Goal: Information Seeking & Learning: Learn about a topic

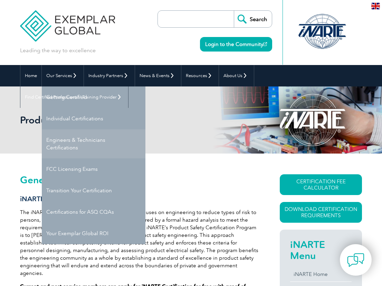
click at [66, 147] on link "Engineers & Technicians Certifications" at bounding box center [94, 143] width 104 height 29
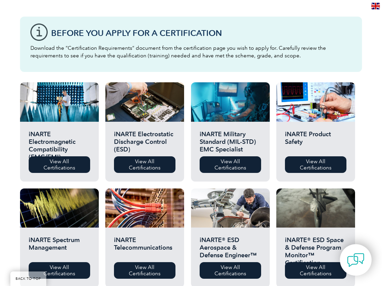
scroll to position [173, 0]
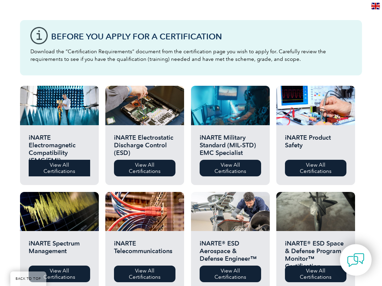
click at [57, 162] on link "View All Certifications" at bounding box center [59, 168] width 61 height 17
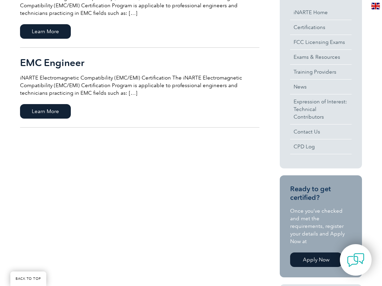
scroll to position [207, 0]
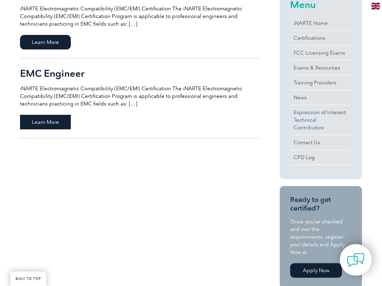
click at [55, 124] on span "Learn More" at bounding box center [45, 122] width 51 height 15
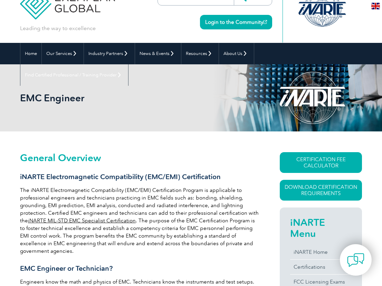
scroll to position [35, 0]
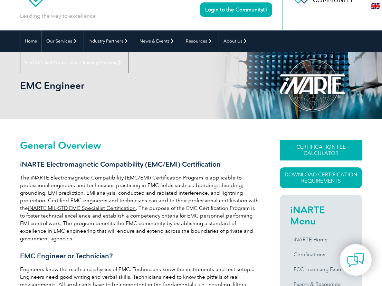
click at [320, 152] on link "CERTIFICATION FEE CALCULATOR" at bounding box center [321, 150] width 82 height 21
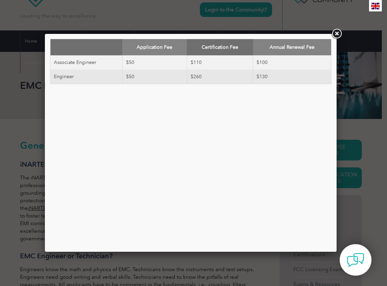
click at [336, 34] on link at bounding box center [336, 34] width 12 height 12
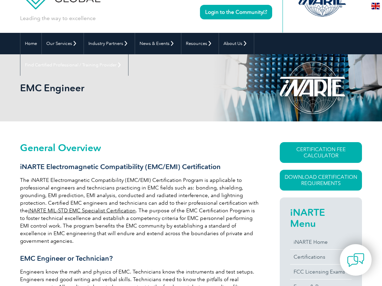
scroll to position [0, 0]
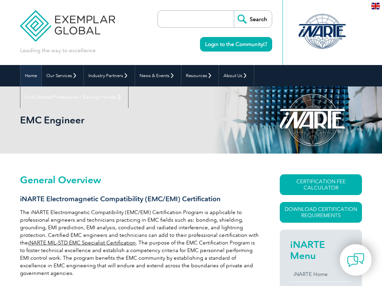
click at [30, 76] on link "Home" at bounding box center [30, 75] width 21 height 21
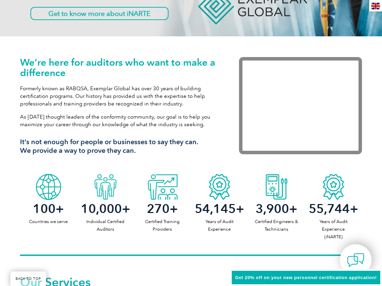
scroll to position [173, 0]
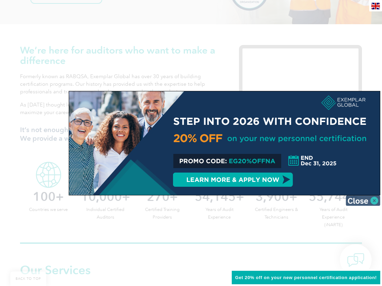
click at [374, 200] on img at bounding box center [363, 200] width 35 height 10
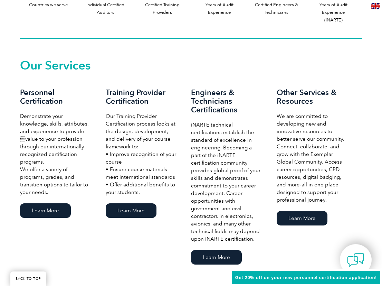
scroll to position [414, 0]
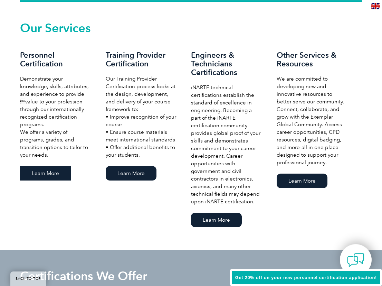
click at [60, 169] on link "Learn More" at bounding box center [45, 173] width 51 height 15
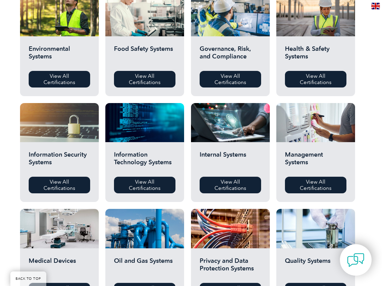
scroll to position [345, 0]
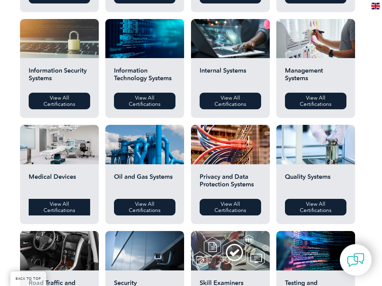
click at [68, 204] on link "View All Certifications" at bounding box center [59, 207] width 61 height 17
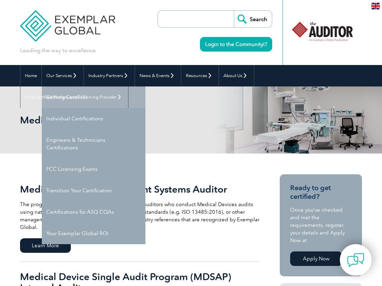
click at [61, 101] on link "Getting Certified" at bounding box center [94, 96] width 104 height 21
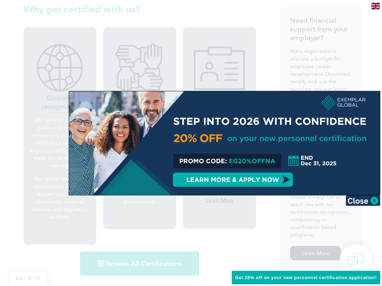
scroll to position [276, 0]
click at [372, 202] on img at bounding box center [363, 200] width 35 height 10
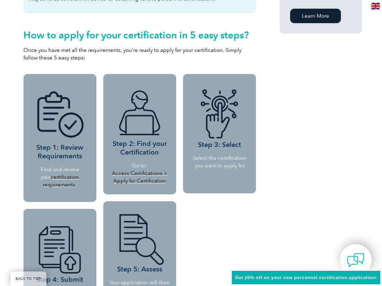
scroll to position [656, 0]
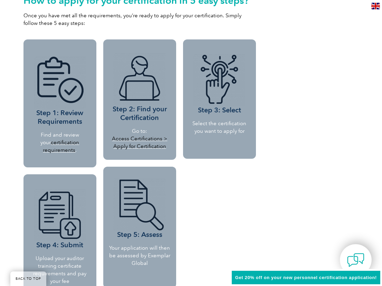
click at [65, 139] on link "certification requirements" at bounding box center [61, 146] width 36 height 14
